Goal: Contribute content: Add original content to the website for others to see

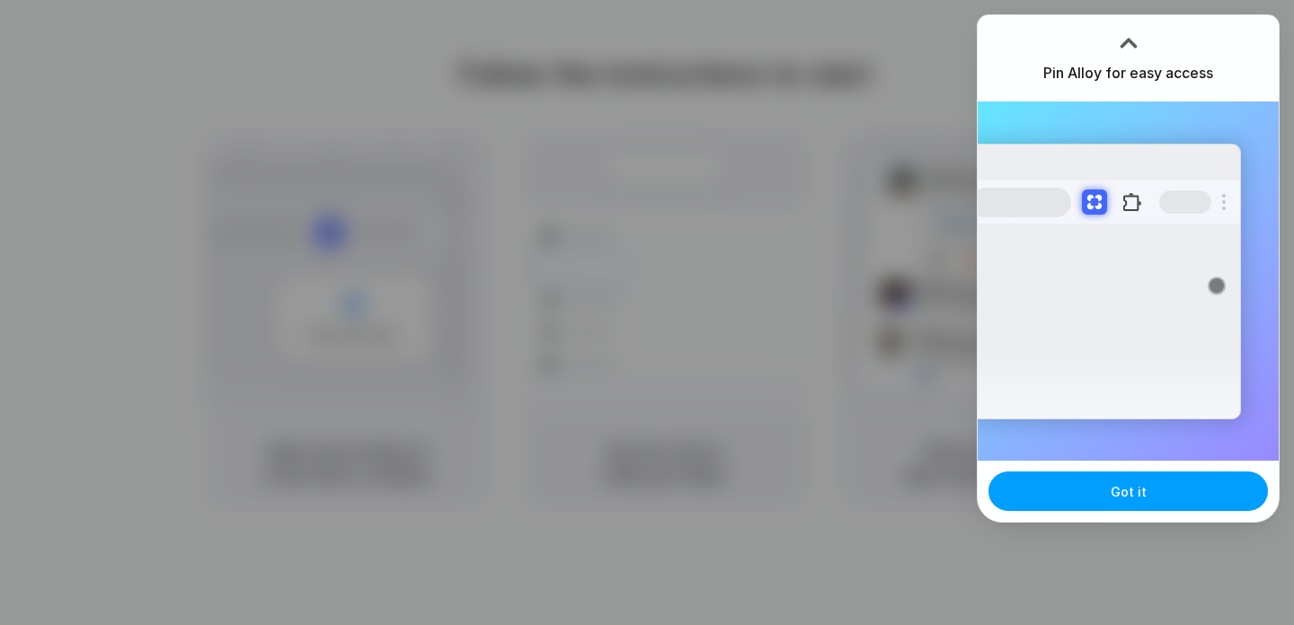
click at [1107, 499] on button "Got it" at bounding box center [1127, 492] width 279 height 40
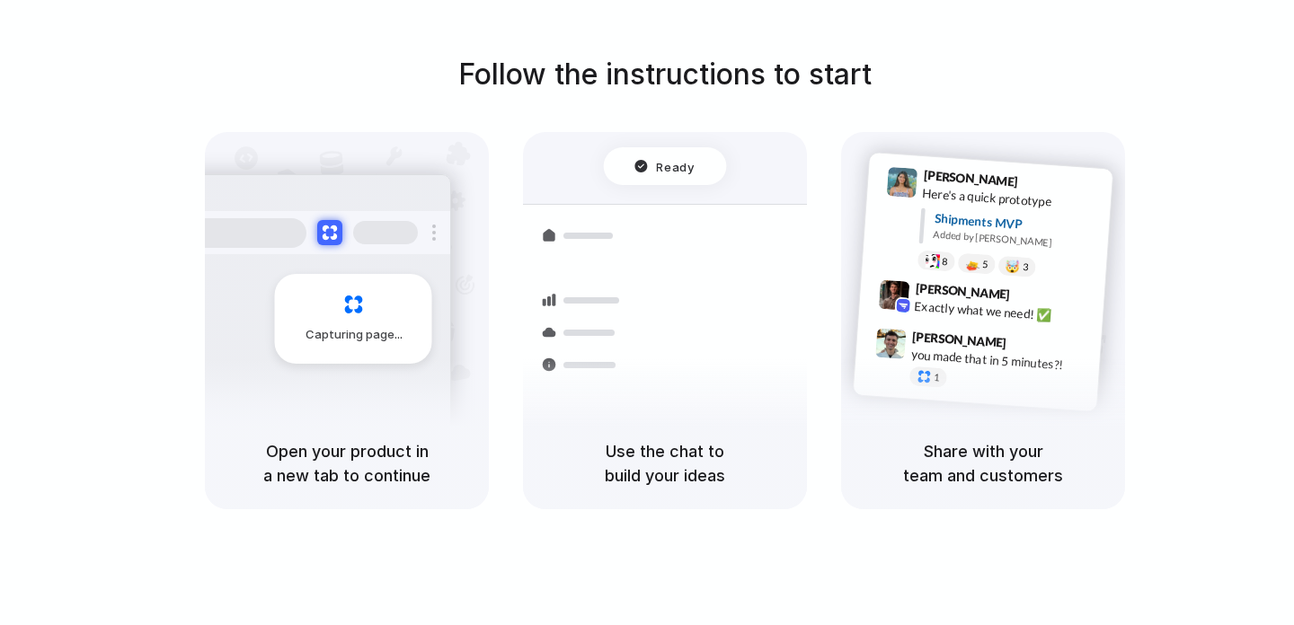
click at [382, 470] on h5 "Open your product in a new tab to continue" at bounding box center [346, 463] width 241 height 49
click at [617, 413] on div "Shipments" at bounding box center [569, 331] width 131 height 252
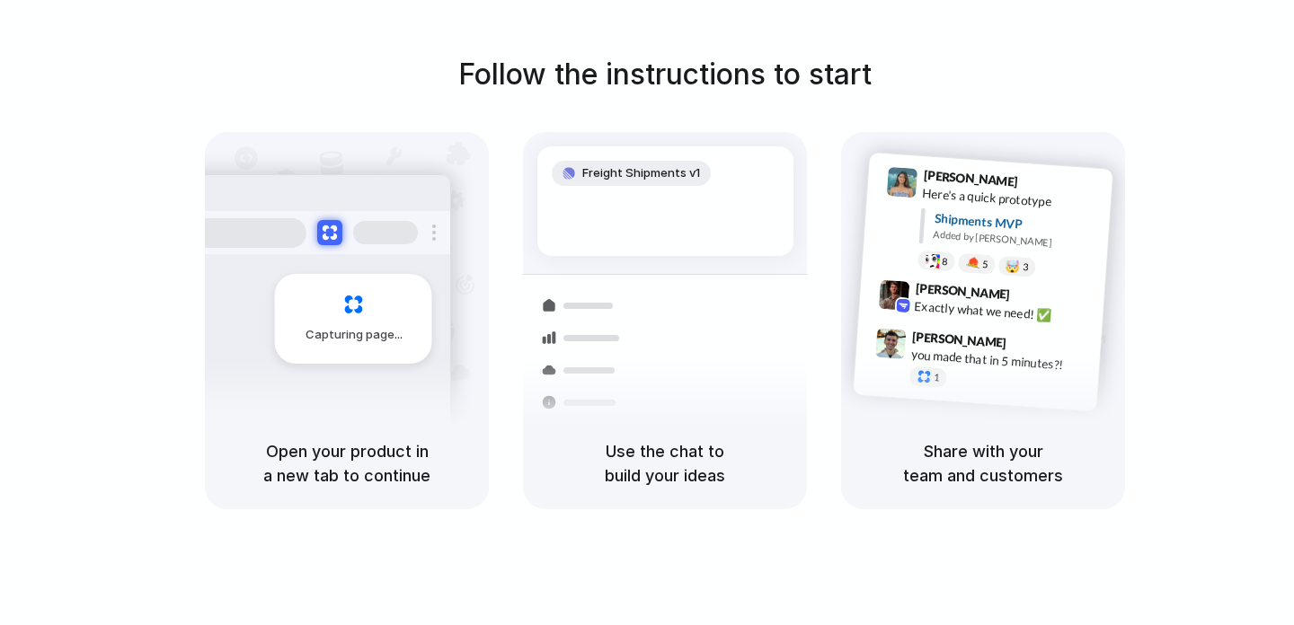
click at [1000, 420] on div "Share with your team and customers" at bounding box center [983, 464] width 284 height 92
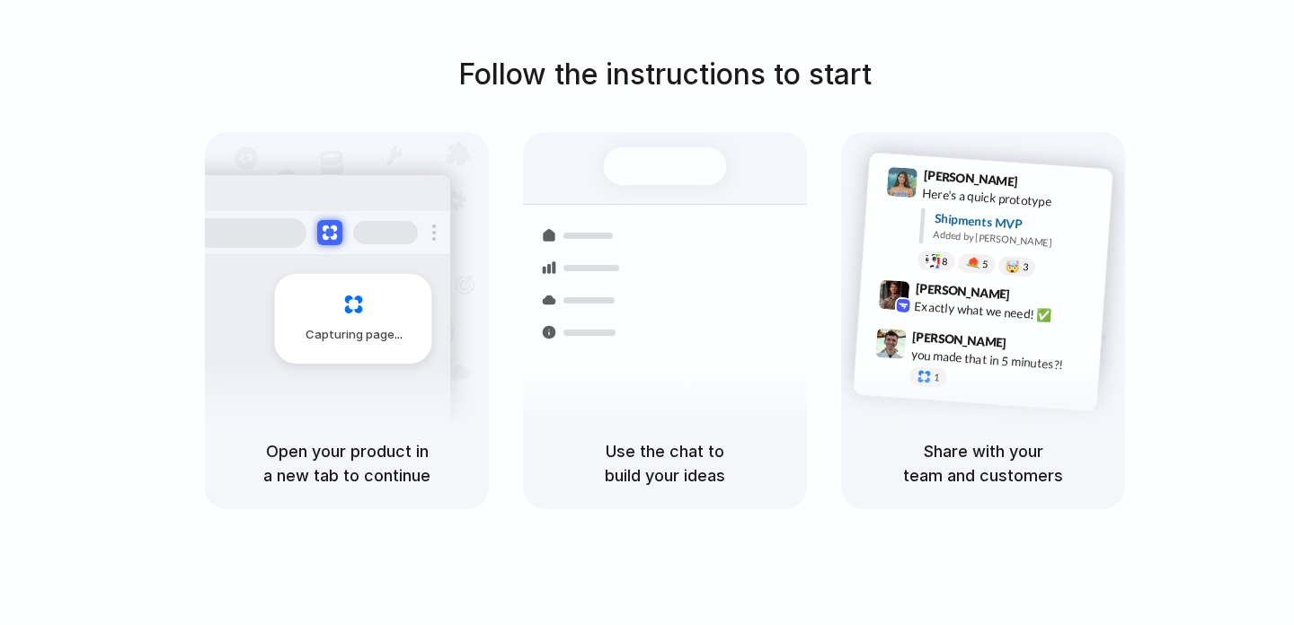
click at [1109, 450] on div "Share with your team and customers" at bounding box center [983, 464] width 284 height 92
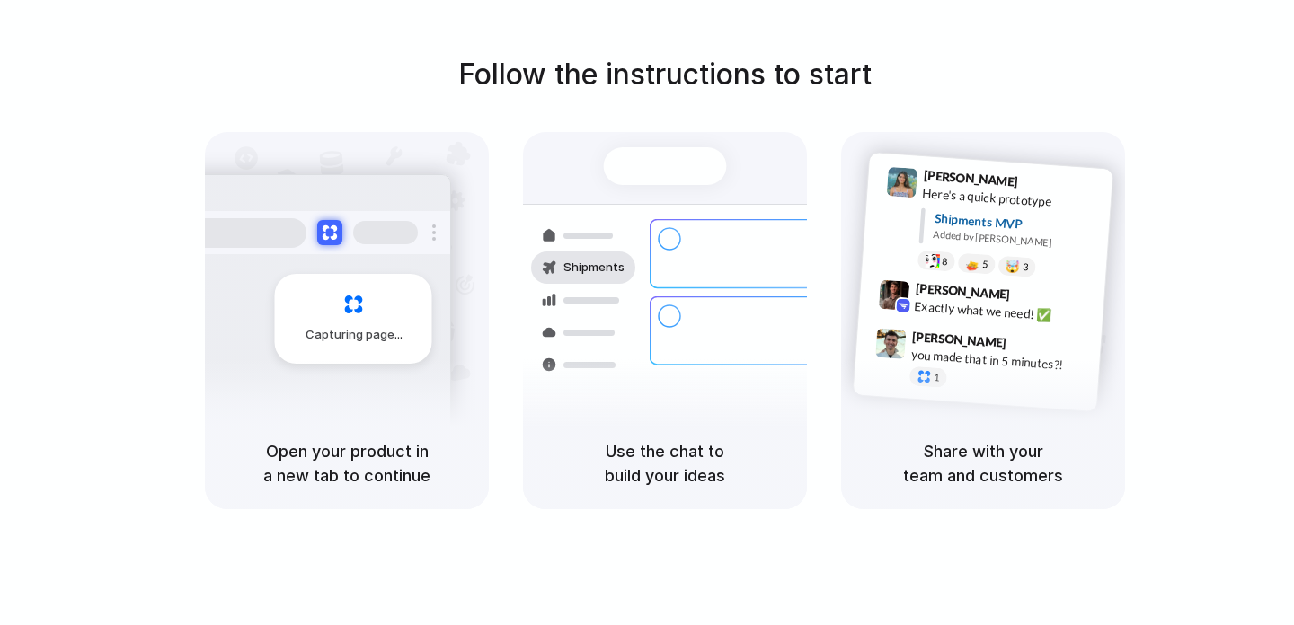
click at [711, 118] on div "Follow the instructions to start Capturing page Open your product in a new tab …" at bounding box center [665, 281] width 1294 height 456
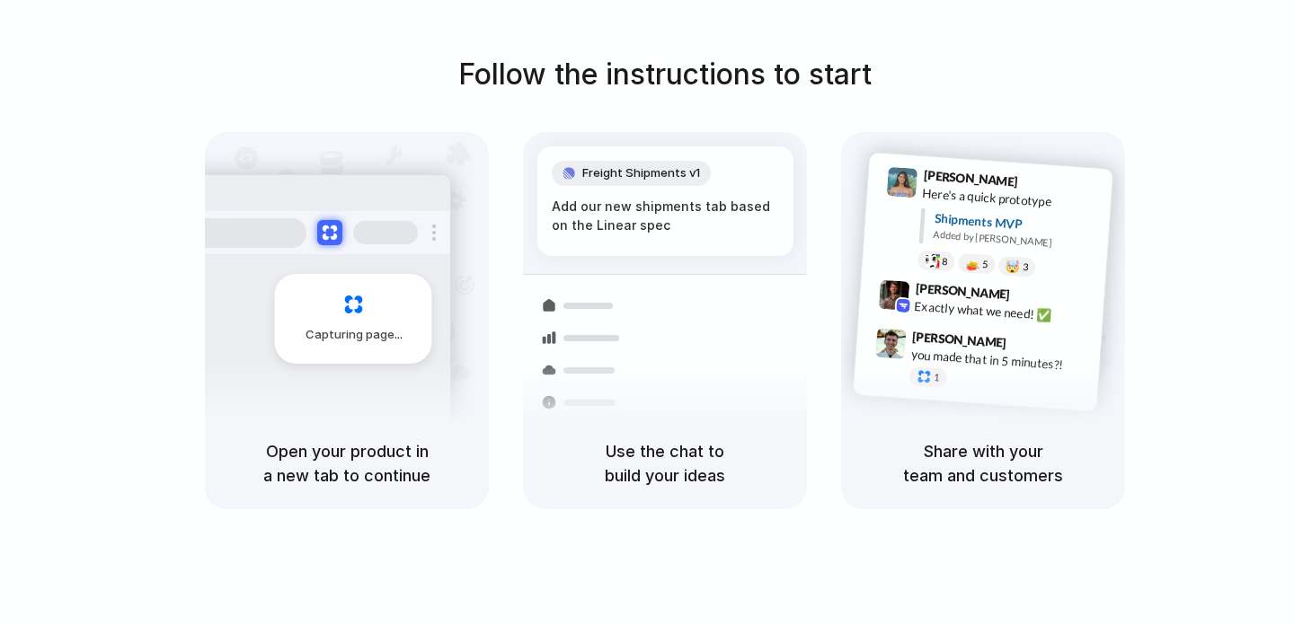
click at [647, 313] on div at bounding box center [647, 313] width 0 height 0
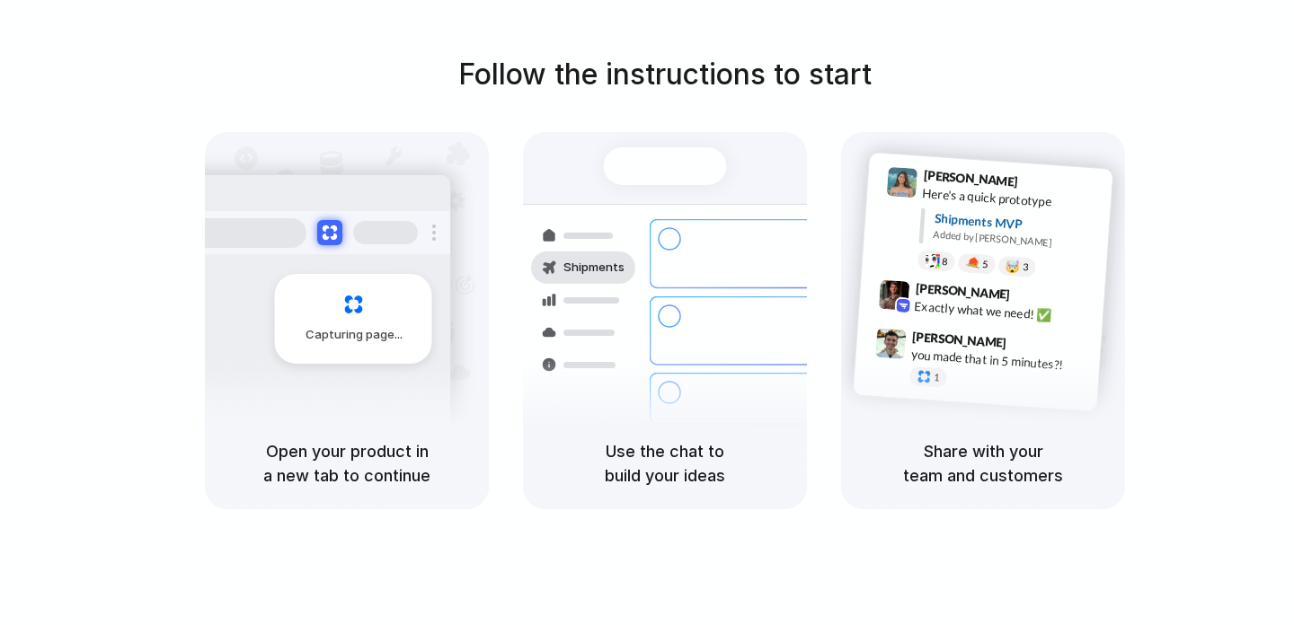
click at [647, 313] on div at bounding box center [647, 313] width 0 height 0
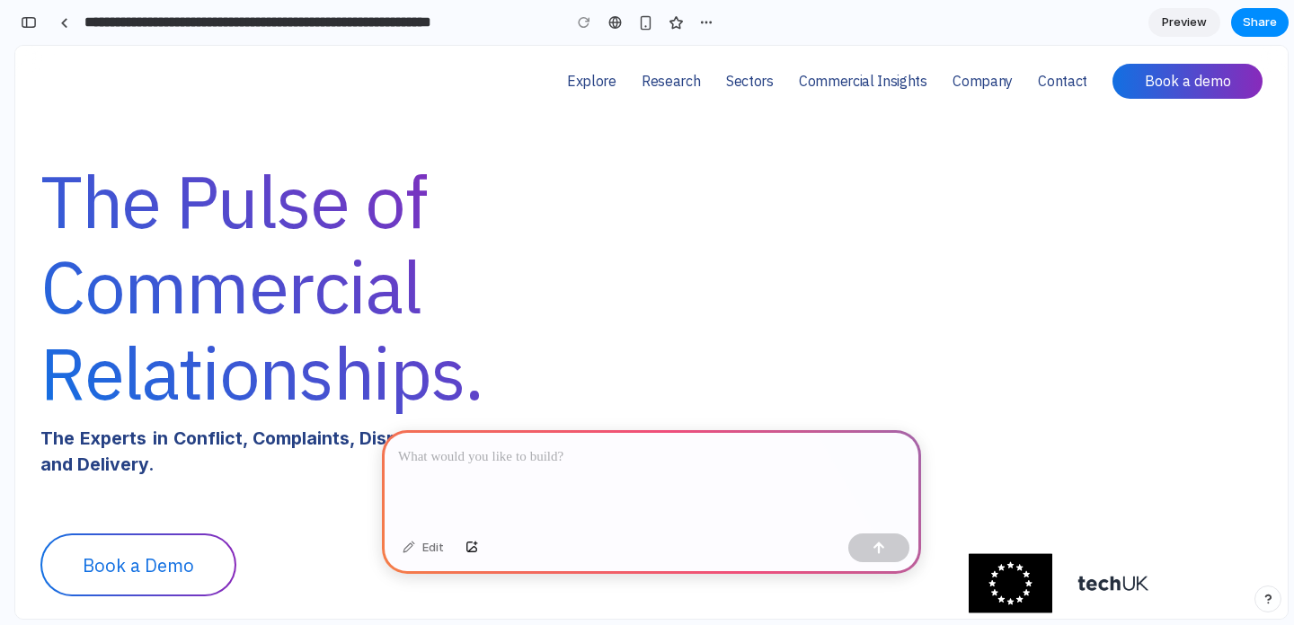
scroll to position [87, 0]
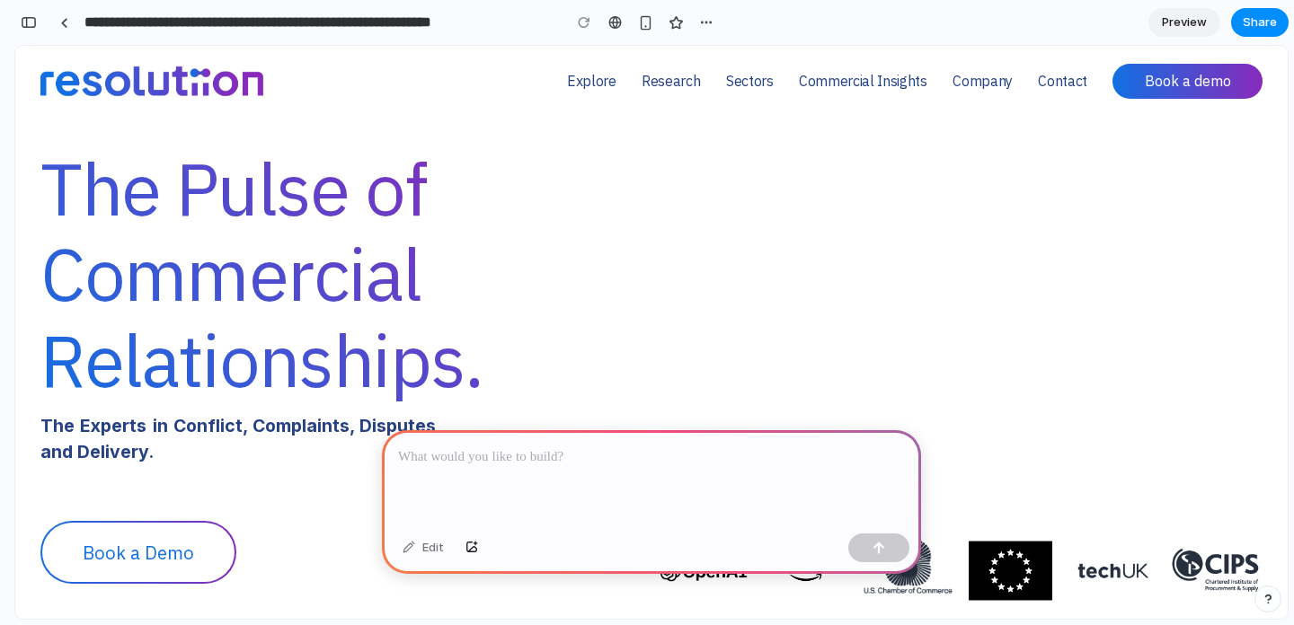
click at [556, 445] on div at bounding box center [651, 478] width 539 height 96
click at [890, 546] on button "button" at bounding box center [878, 548] width 61 height 29
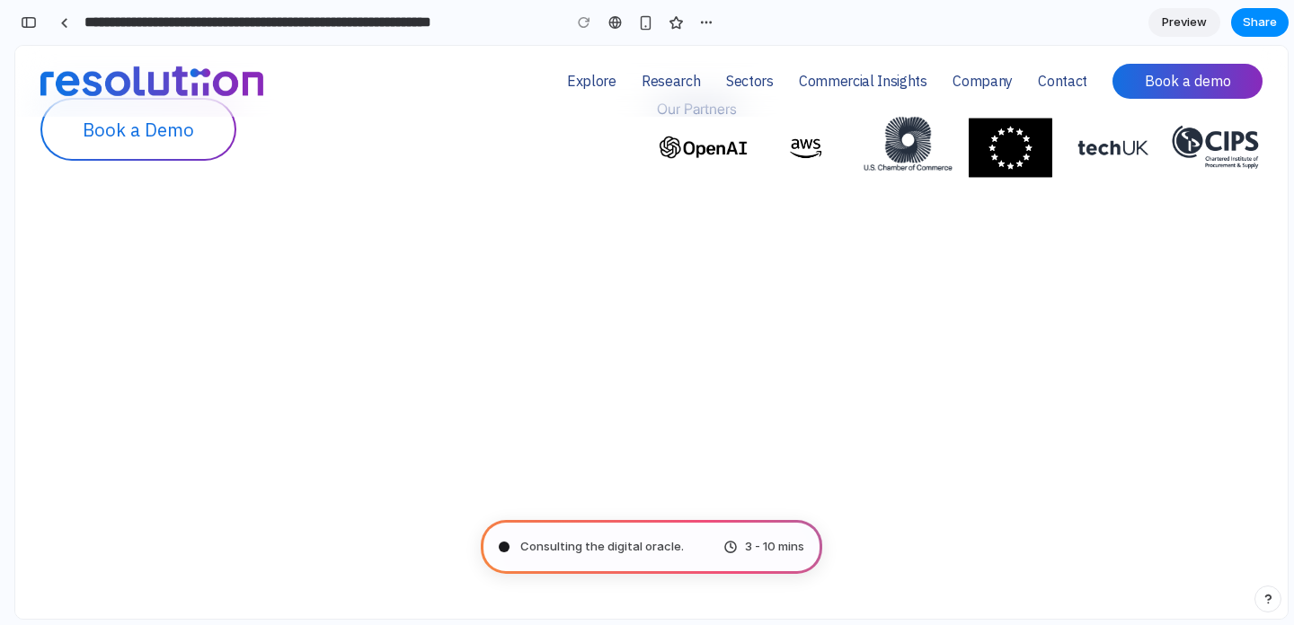
scroll to position [0, 0]
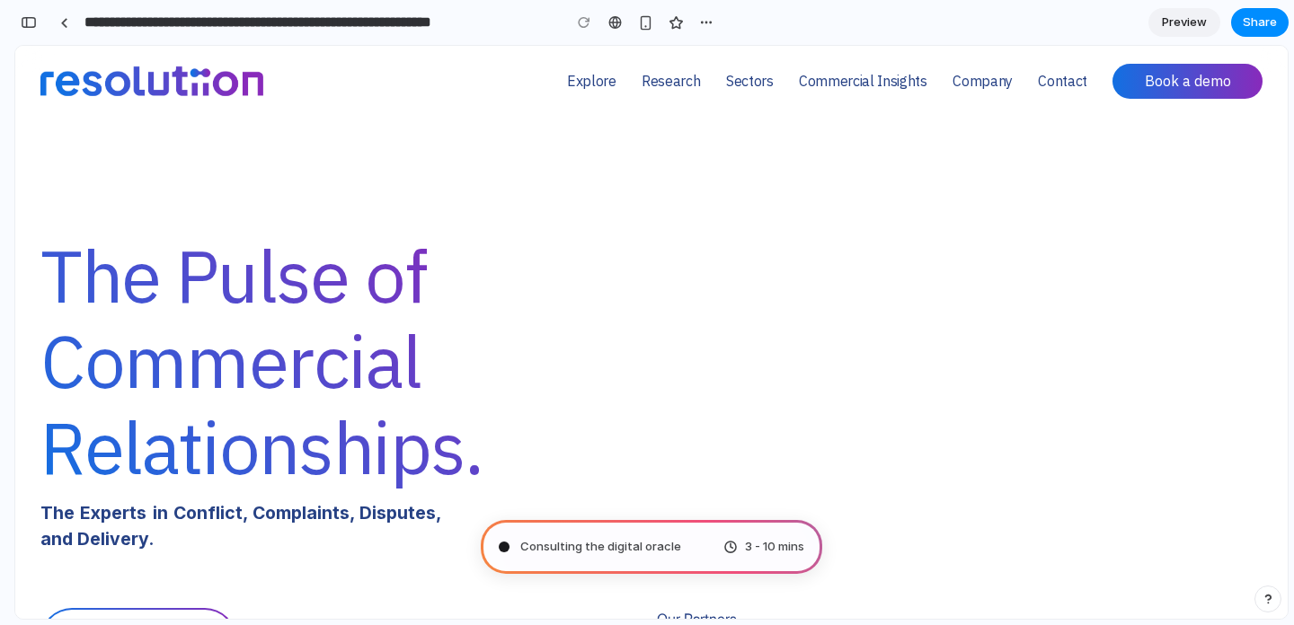
type input "**********"
